Goal: Find specific page/section: Find specific page/section

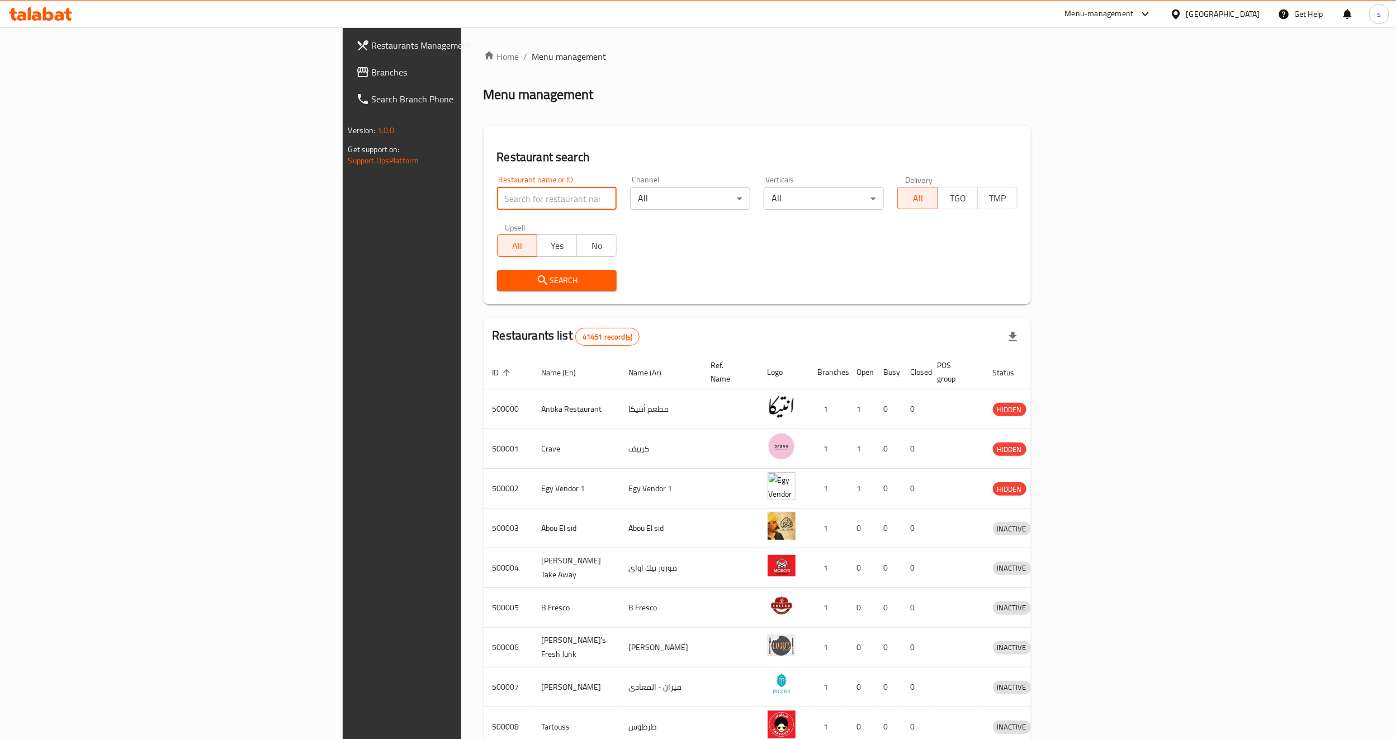
click at [497, 196] on input "search" at bounding box center [557, 198] width 120 height 22
paste input "780239"
type input "780239"
click button "Search" at bounding box center [557, 280] width 120 height 21
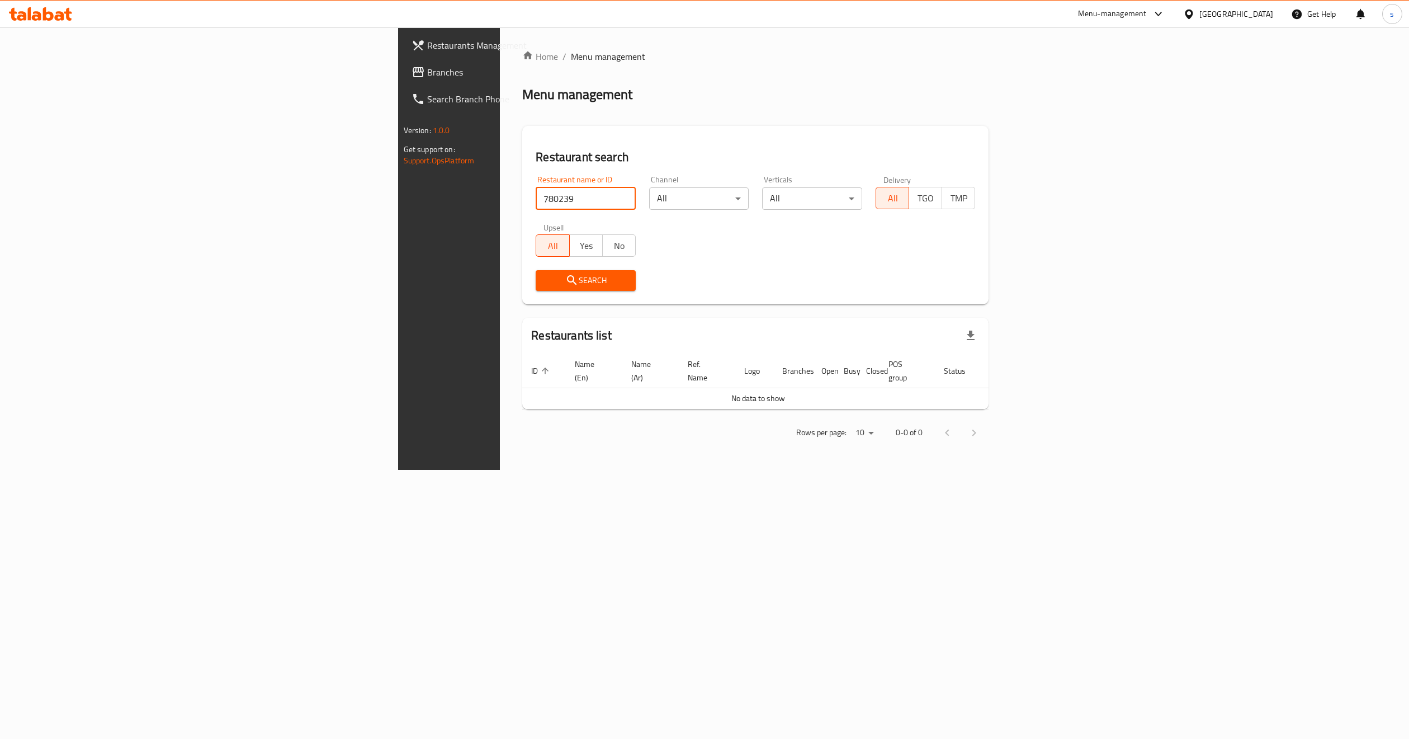
click at [1243, 7] on div "[GEOGRAPHIC_DATA]" at bounding box center [1228, 14] width 108 height 27
click at [1165, 12] on icon at bounding box center [1158, 13] width 13 height 13
click at [1260, 11] on div "[GEOGRAPHIC_DATA]" at bounding box center [1236, 14] width 74 height 12
click at [1131, 296] on div "[GEOGRAPHIC_DATA]" at bounding box center [1152, 293] width 74 height 12
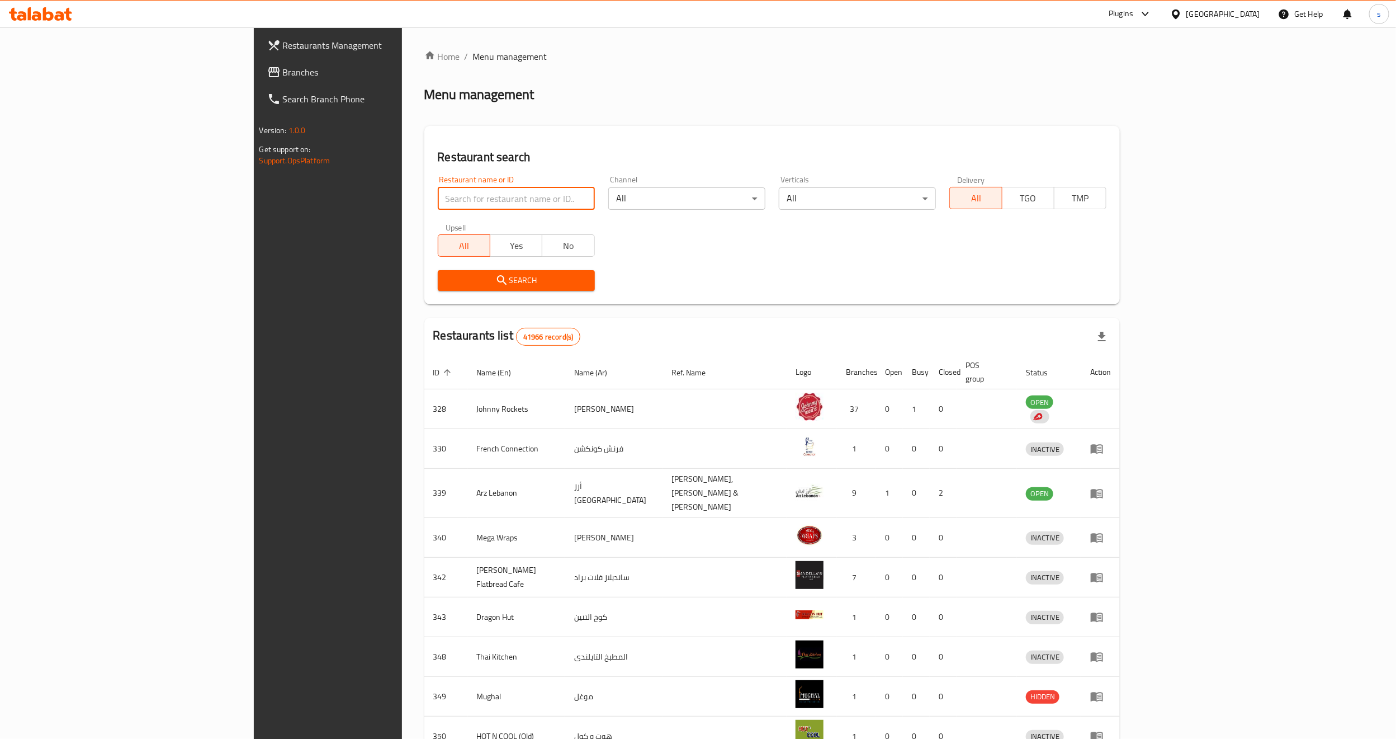
click at [438, 195] on input "search" at bounding box center [516, 198] width 157 height 22
paste input "780239"
type input "780239"
click button "Search" at bounding box center [516, 280] width 157 height 21
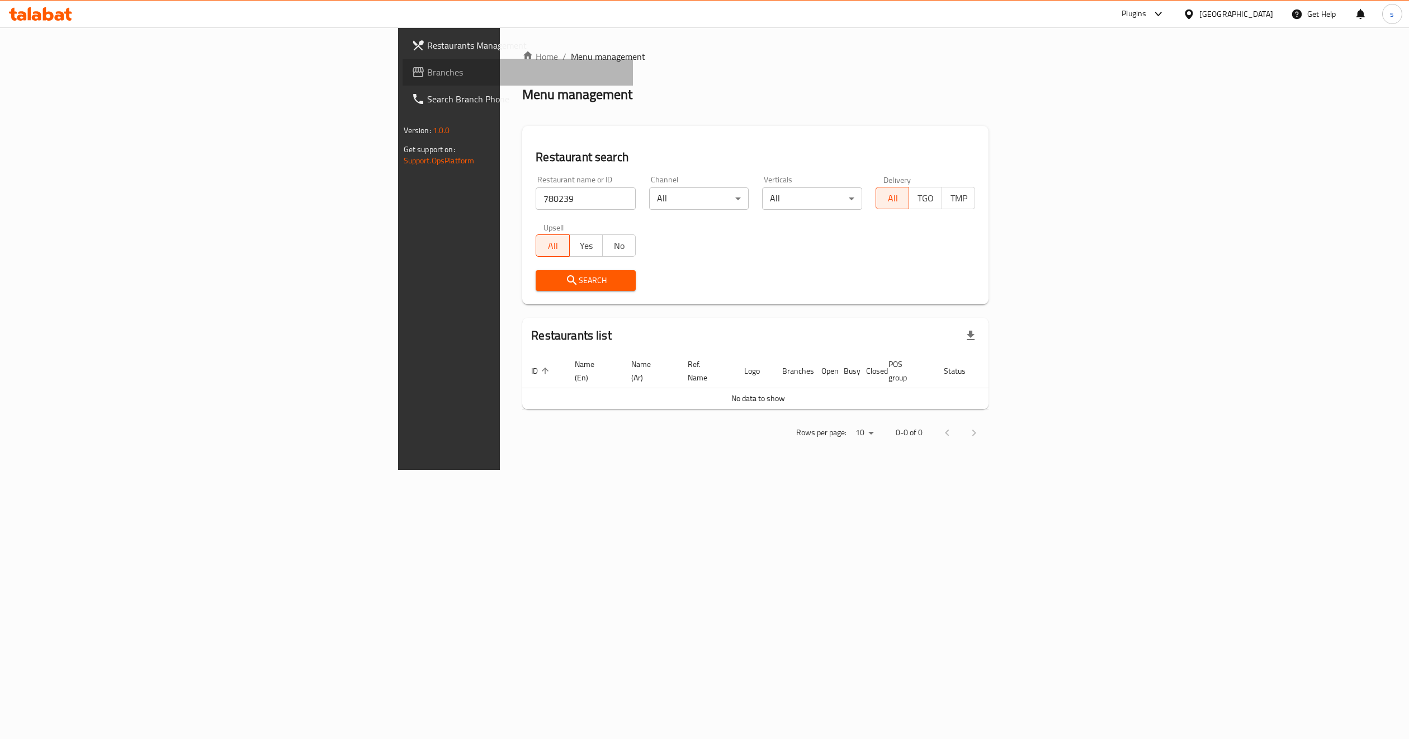
click at [427, 65] on span "Branches" at bounding box center [525, 71] width 197 height 13
